Goal: Task Accomplishment & Management: Complete application form

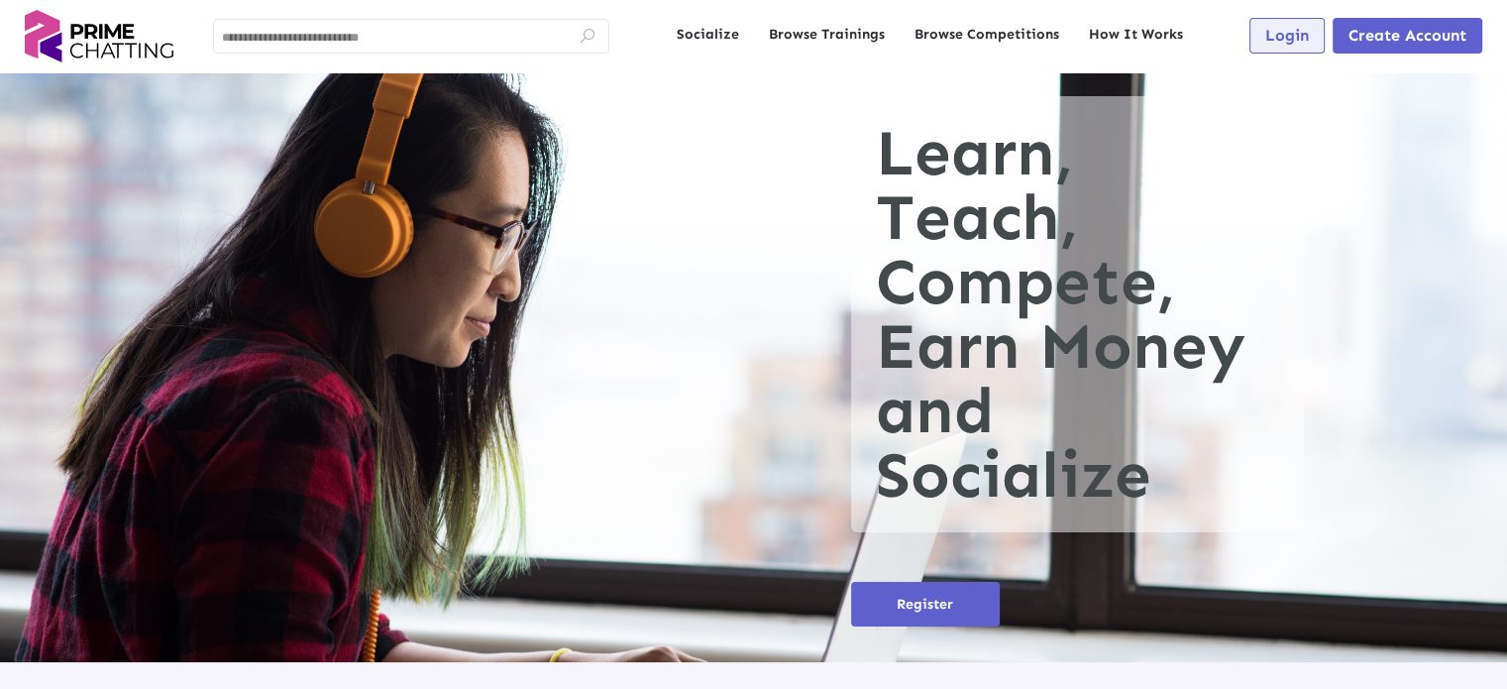
click at [1289, 49] on button "Login" at bounding box center [1287, 36] width 75 height 36
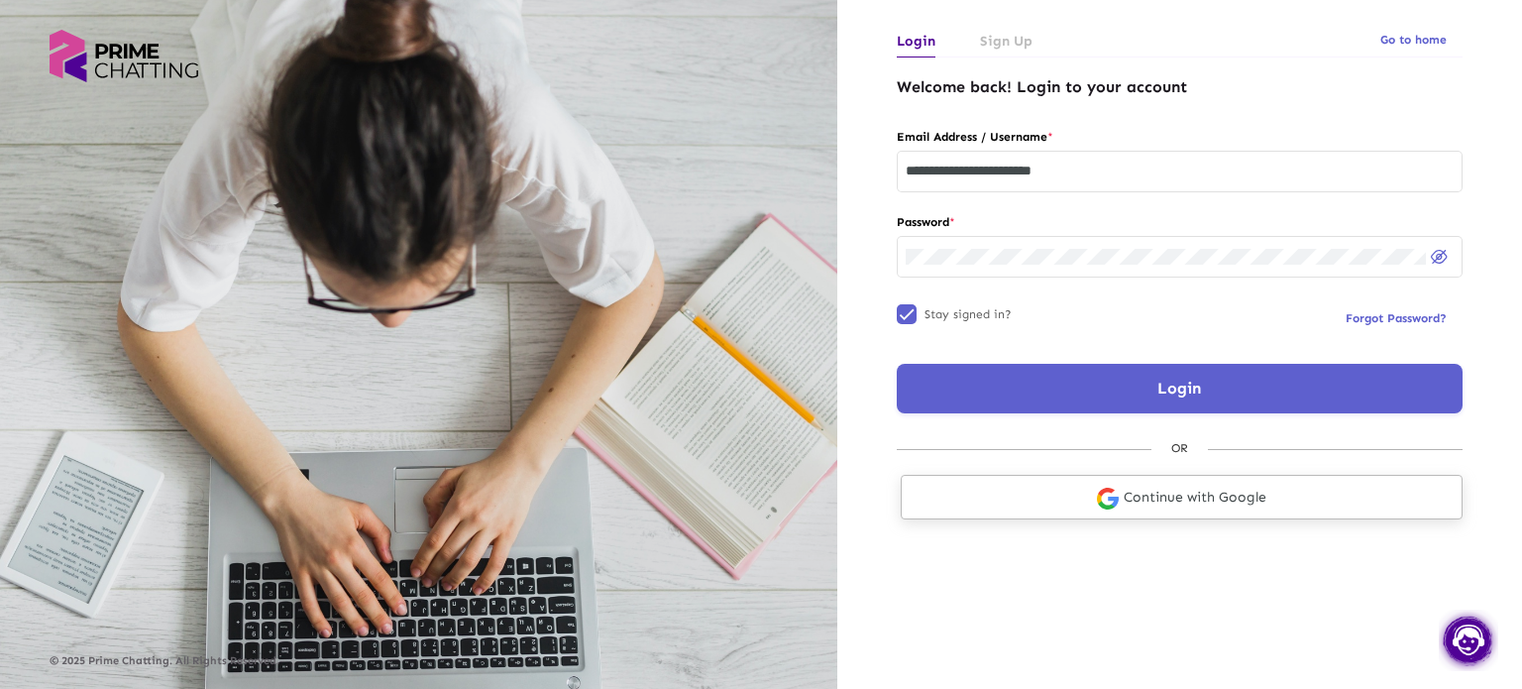
click at [1189, 499] on link "Continue with Google" at bounding box center [1182, 497] width 562 height 45
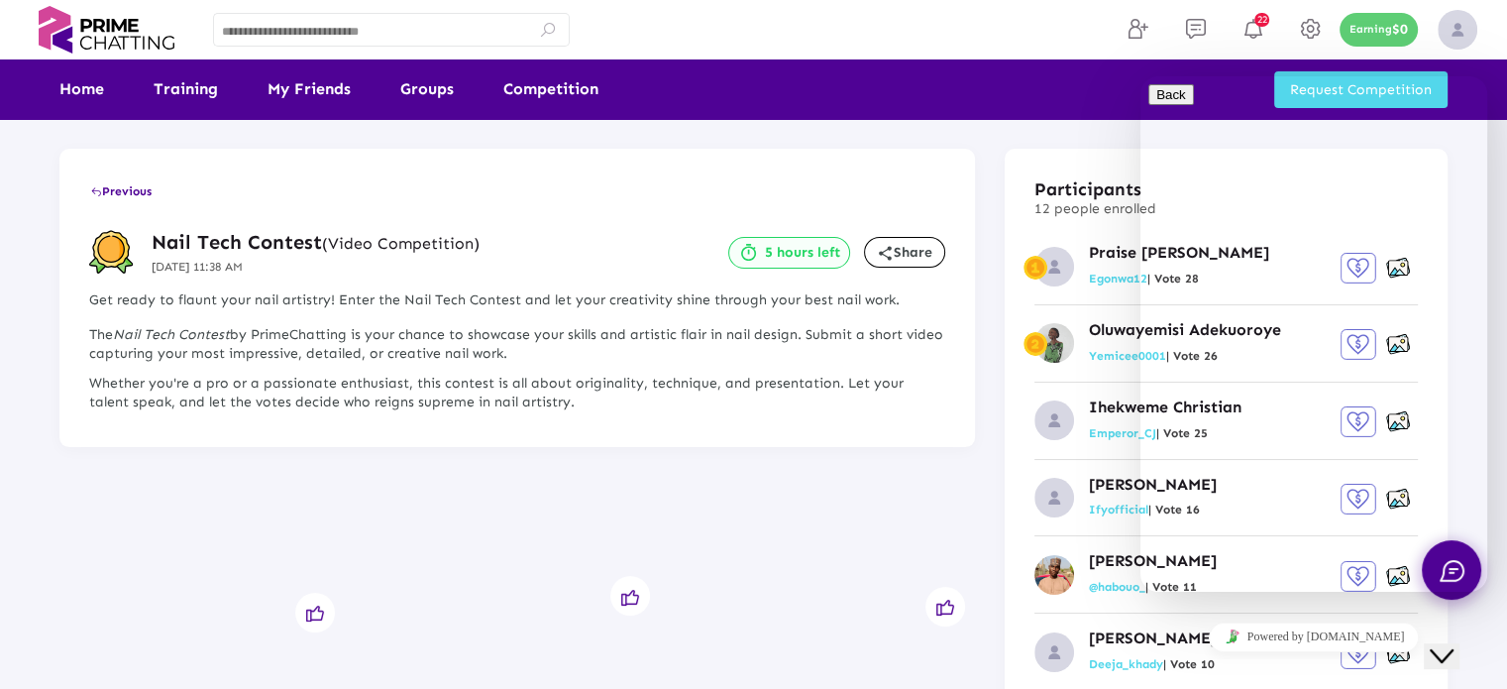
click at [1454, 644] on icon "Close Chat This icon closes the chat window." at bounding box center [1442, 656] width 24 height 24
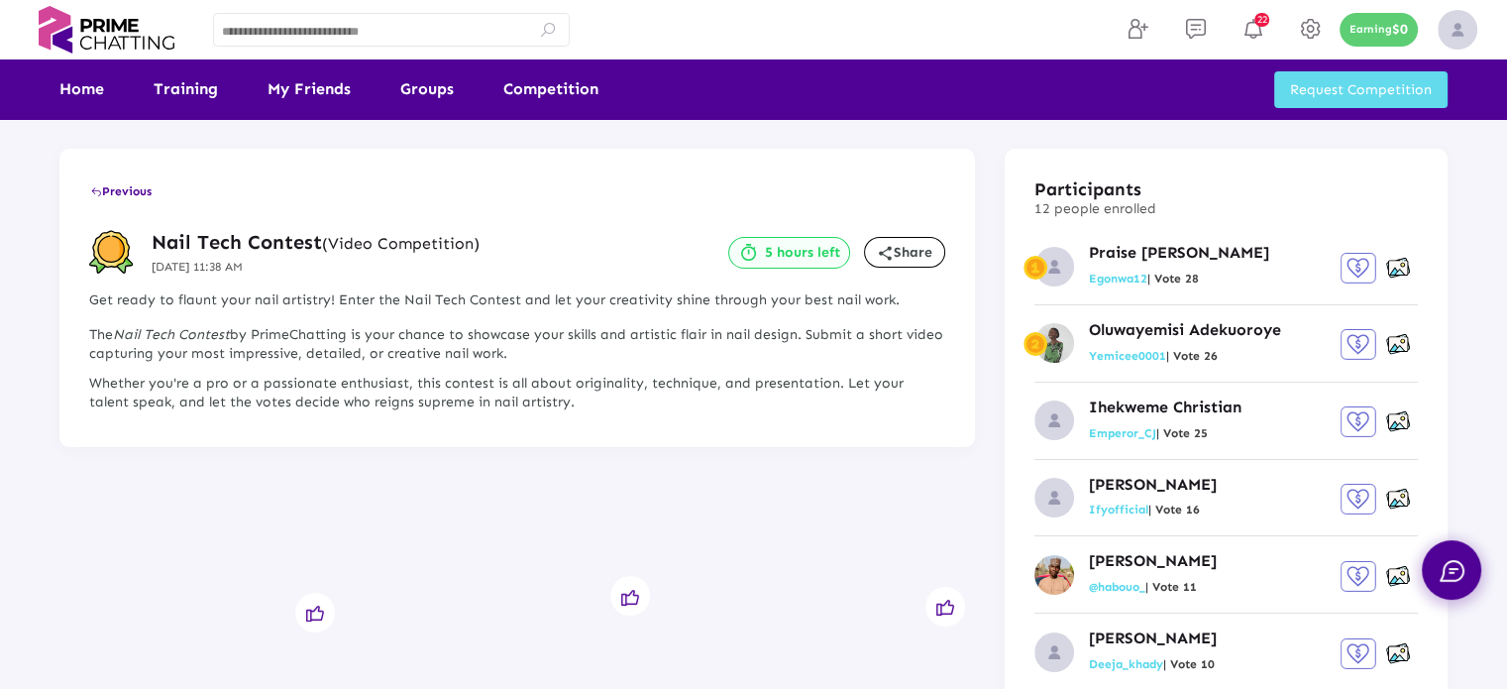
click at [1332, 87] on span "Request Competition" at bounding box center [1361, 89] width 142 height 17
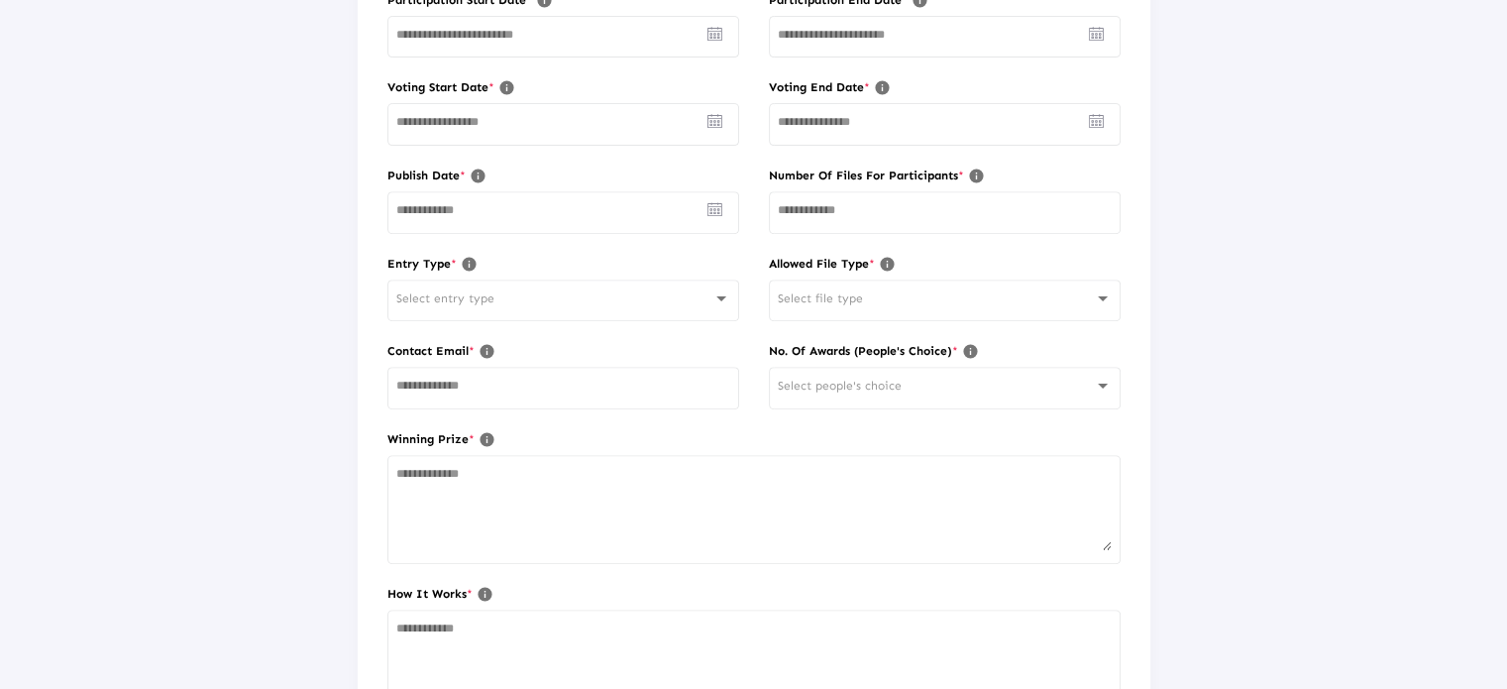
scroll to position [793, 0]
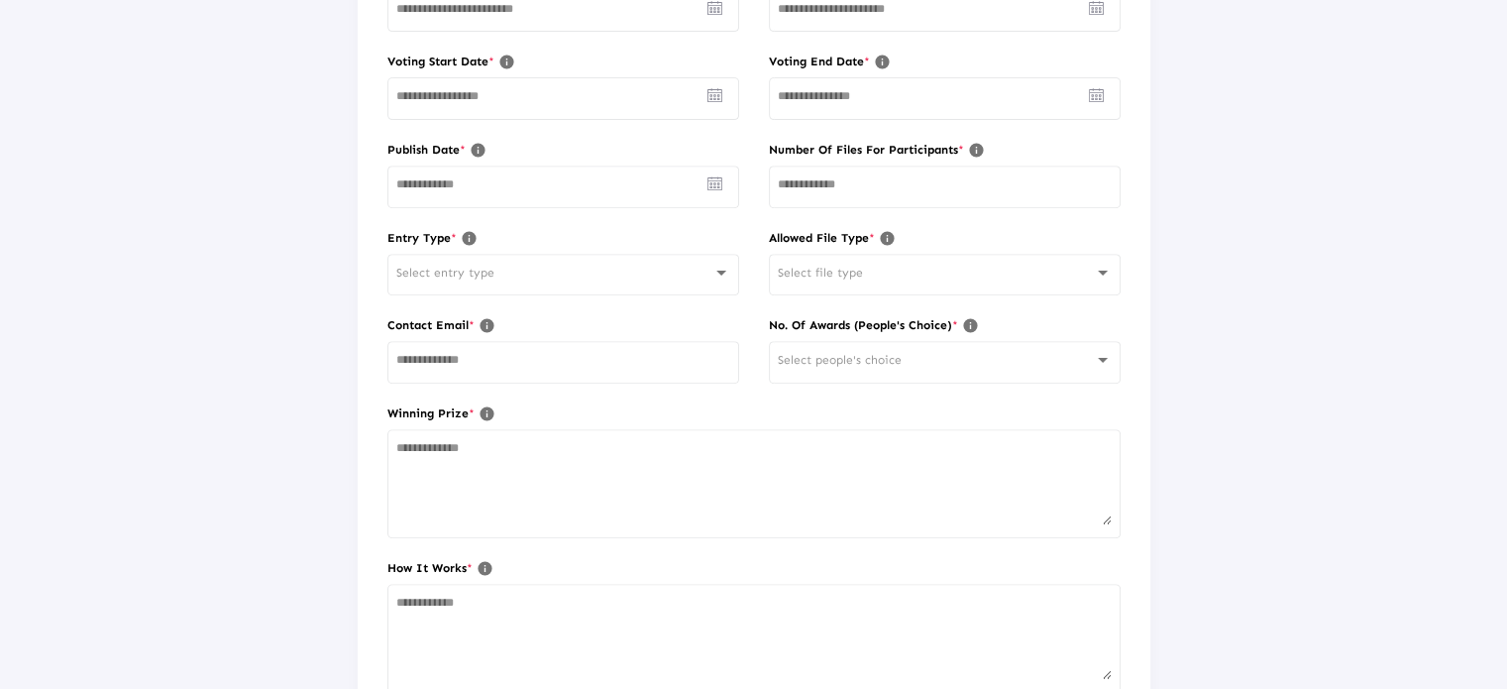
click at [866, 353] on span "Select people's choice" at bounding box center [840, 360] width 124 height 14
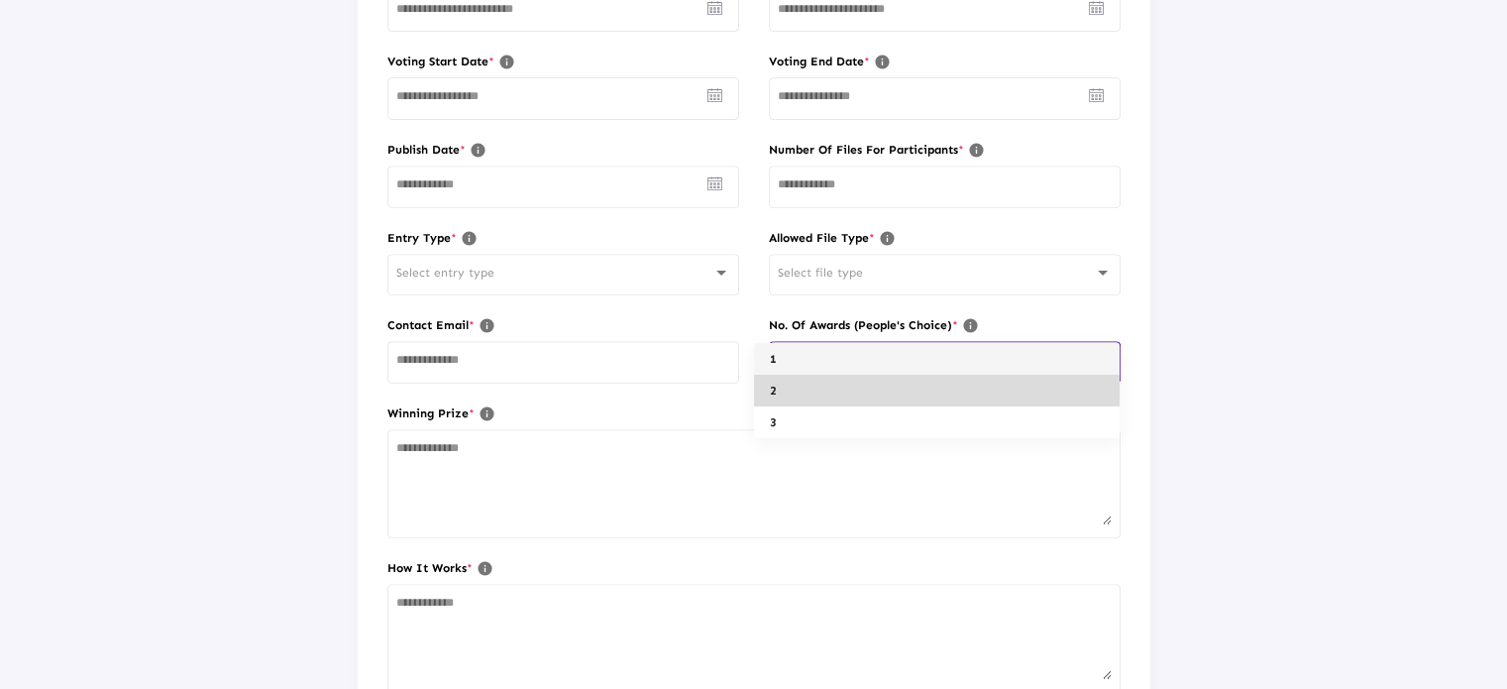
click at [783, 391] on span "2" at bounding box center [937, 391] width 334 height 32
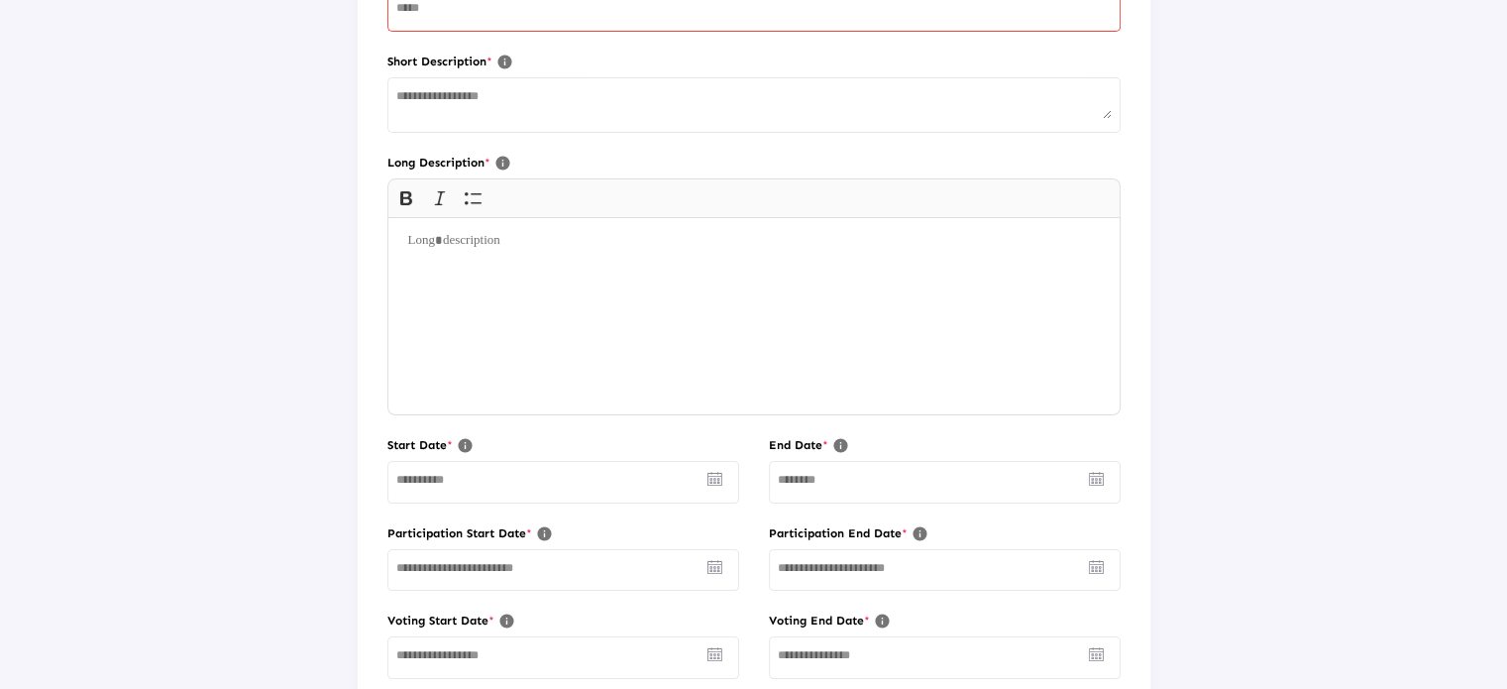
scroll to position [198, 0]
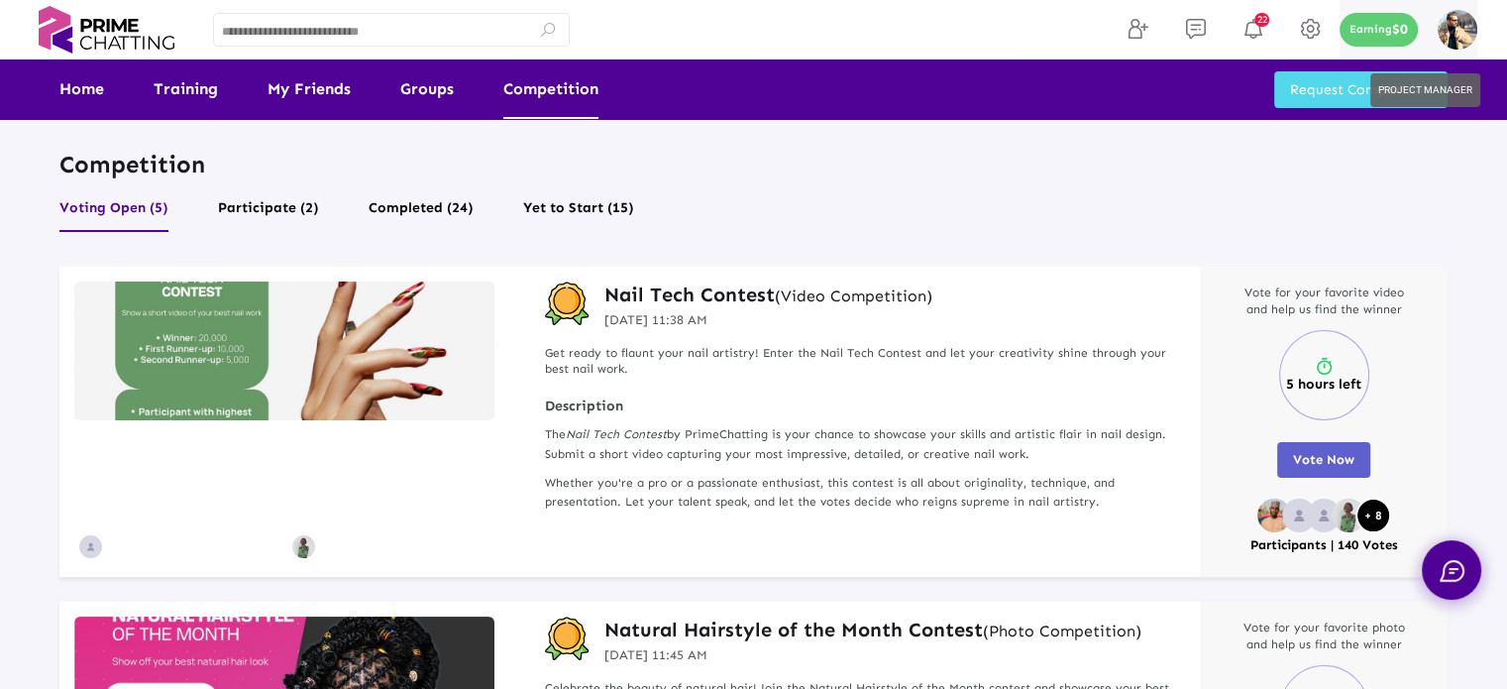
click at [1452, 30] on img at bounding box center [1458, 30] width 40 height 40
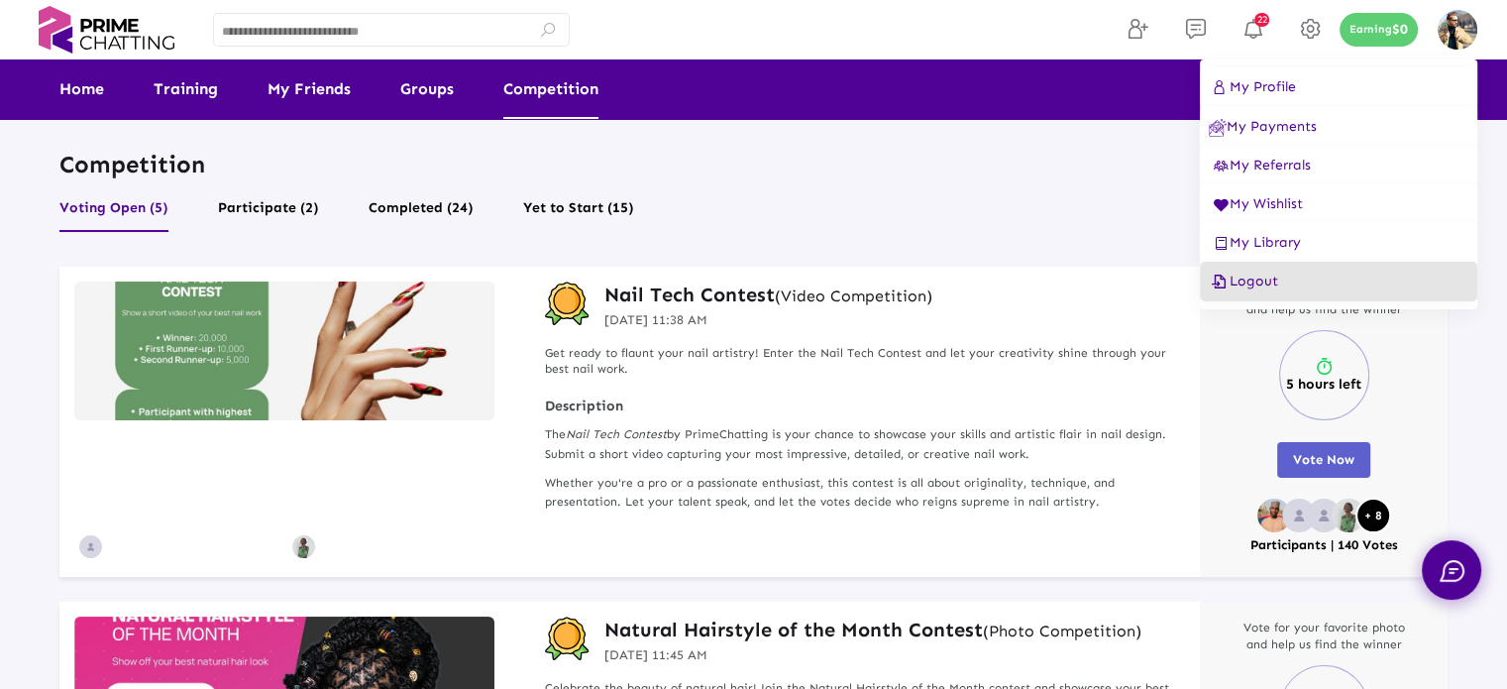
click at [1256, 279] on span "Logout" at bounding box center [1243, 280] width 69 height 17
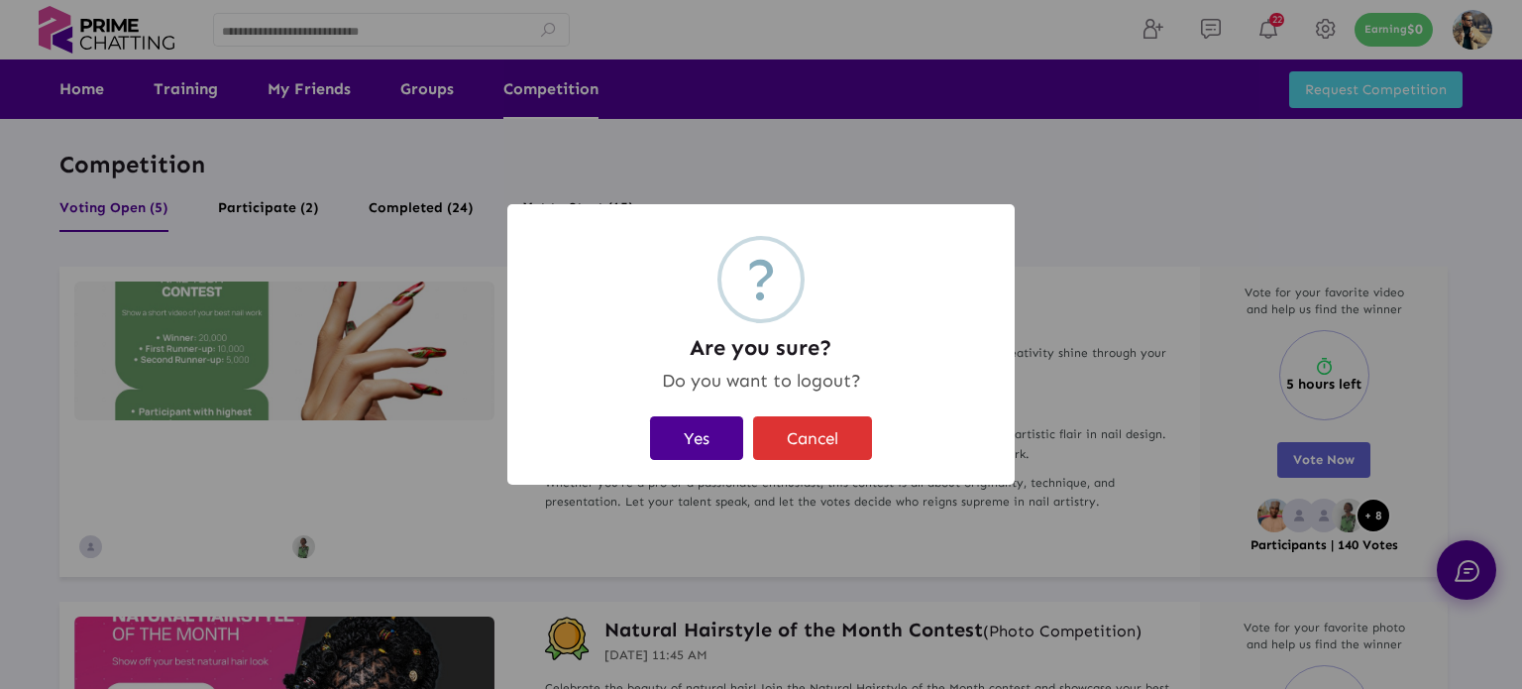
click at [704, 441] on button "Yes" at bounding box center [696, 437] width 93 height 43
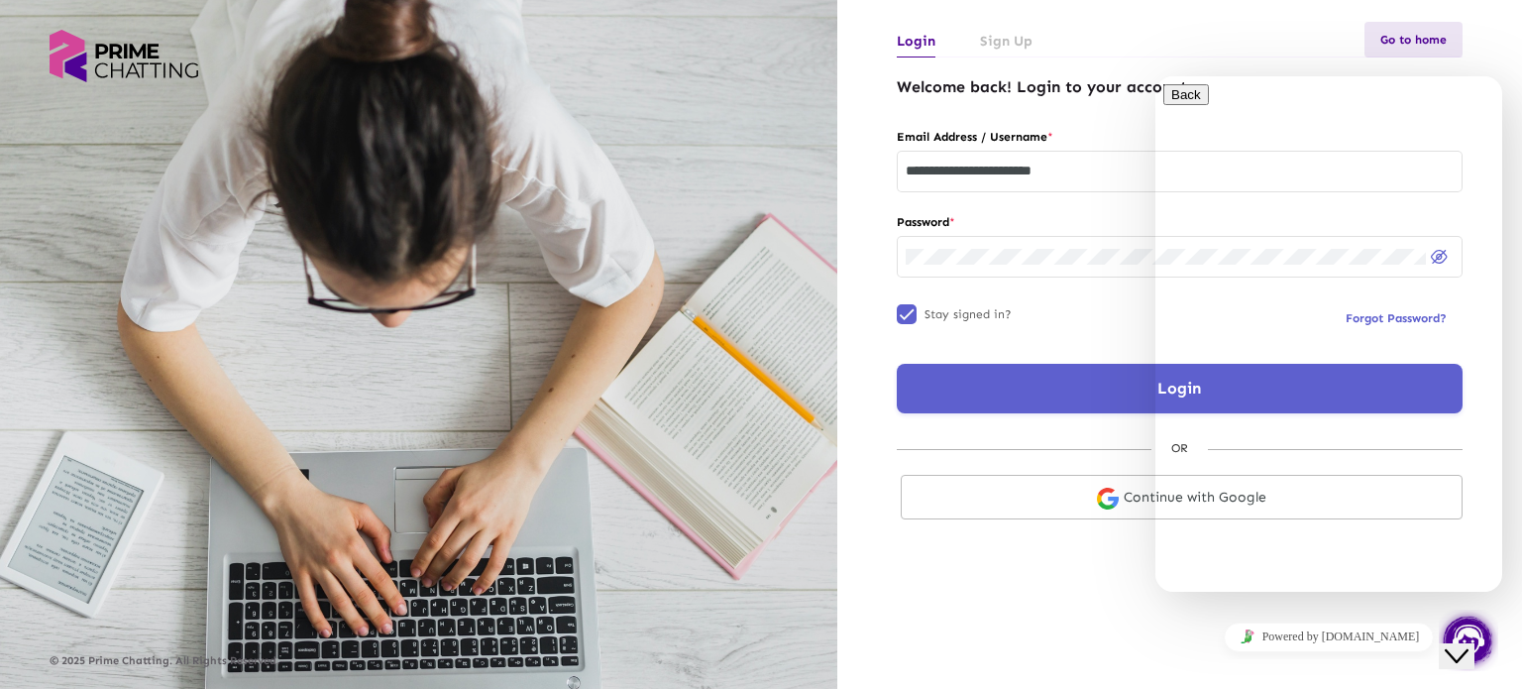
click at [1429, 48] on button "Go to home" at bounding box center [1413, 40] width 98 height 36
